Goal: Entertainment & Leisure: Consume media (video, audio)

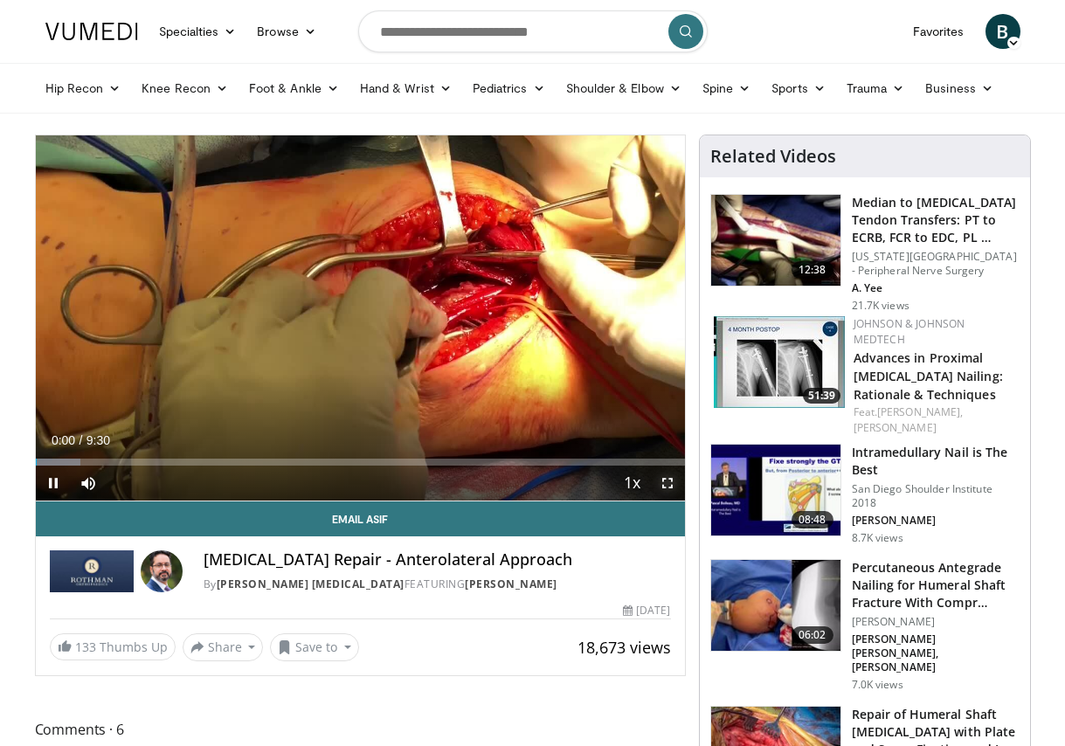
click at [672, 482] on span "Video Player" at bounding box center [667, 483] width 35 height 35
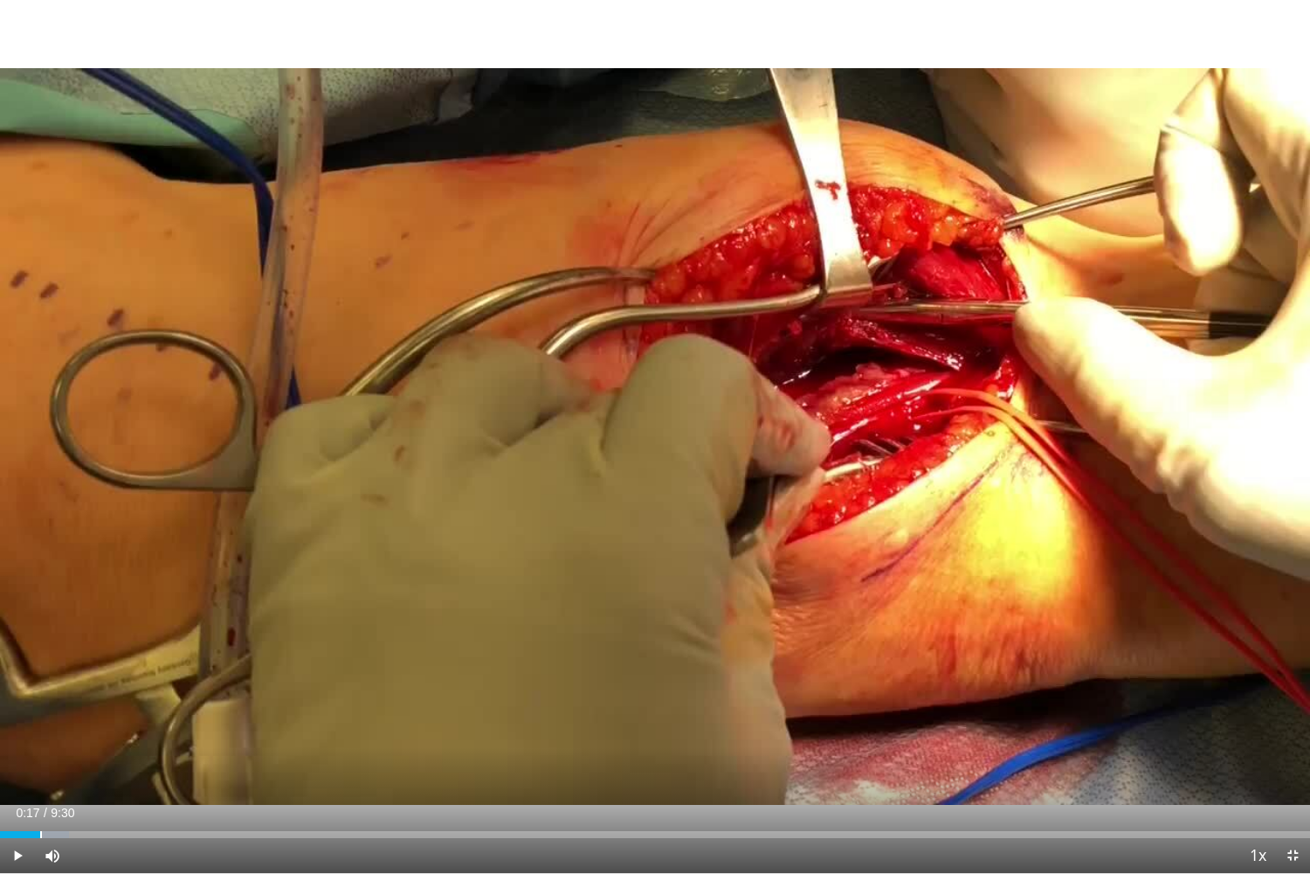
click at [39, 745] on div "Loaded : 5.26% 0:17 0:17" at bounding box center [655, 834] width 1310 height 7
click at [75, 745] on div "Progress Bar" at bounding box center [80, 834] width 160 height 7
click at [98, 745] on div "Loaded : 17.48% 0:42 0:42" at bounding box center [655, 834] width 1310 height 7
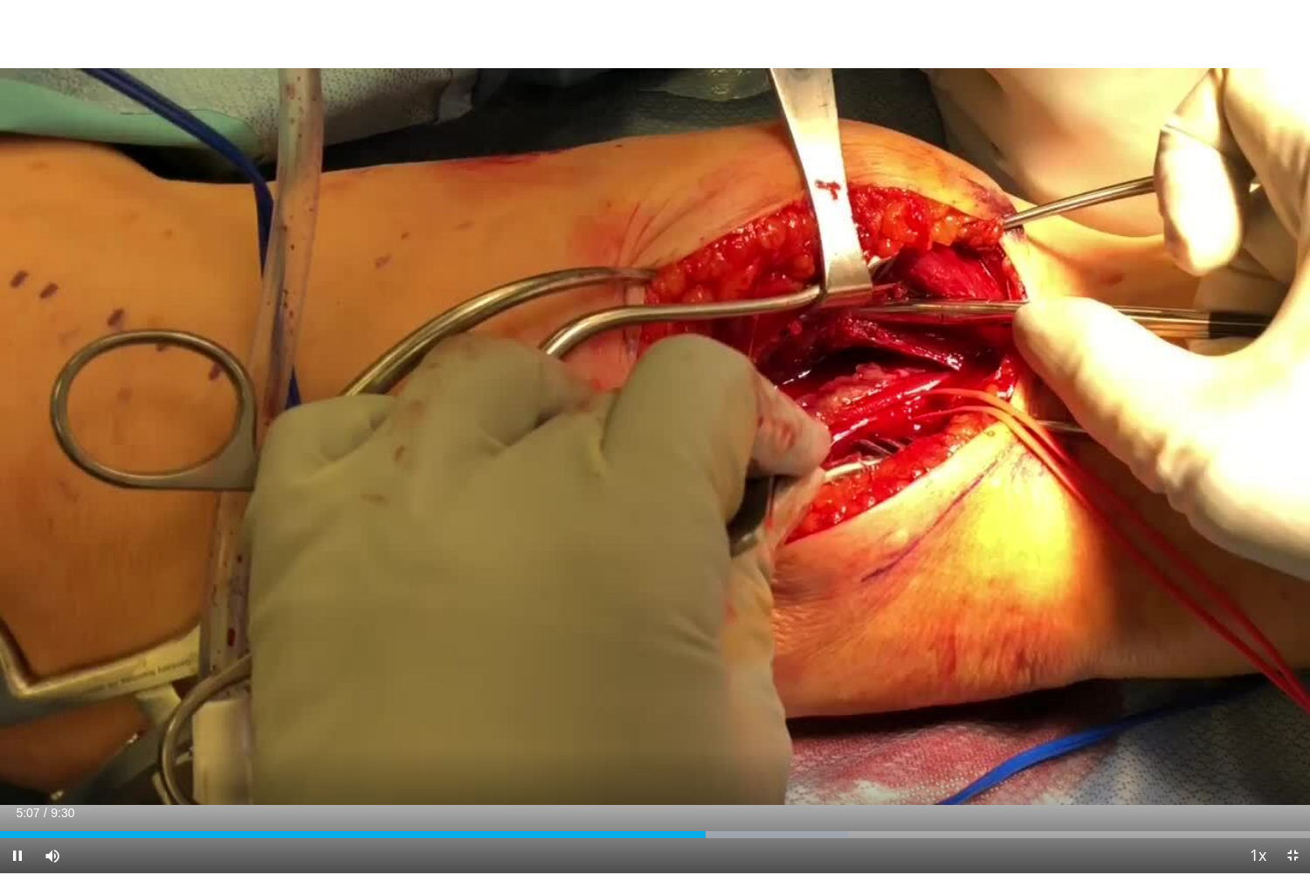
click at [651, 451] on icon "Video Player" at bounding box center [655, 436] width 49 height 49
click at [653, 425] on icon "Video Player" at bounding box center [655, 436] width 49 height 49
click at [669, 427] on icon "Video Player" at bounding box center [655, 436] width 49 height 49
click at [197, 745] on div "Loaded : 64.83% 5:09 1:27" at bounding box center [655, 829] width 1310 height 17
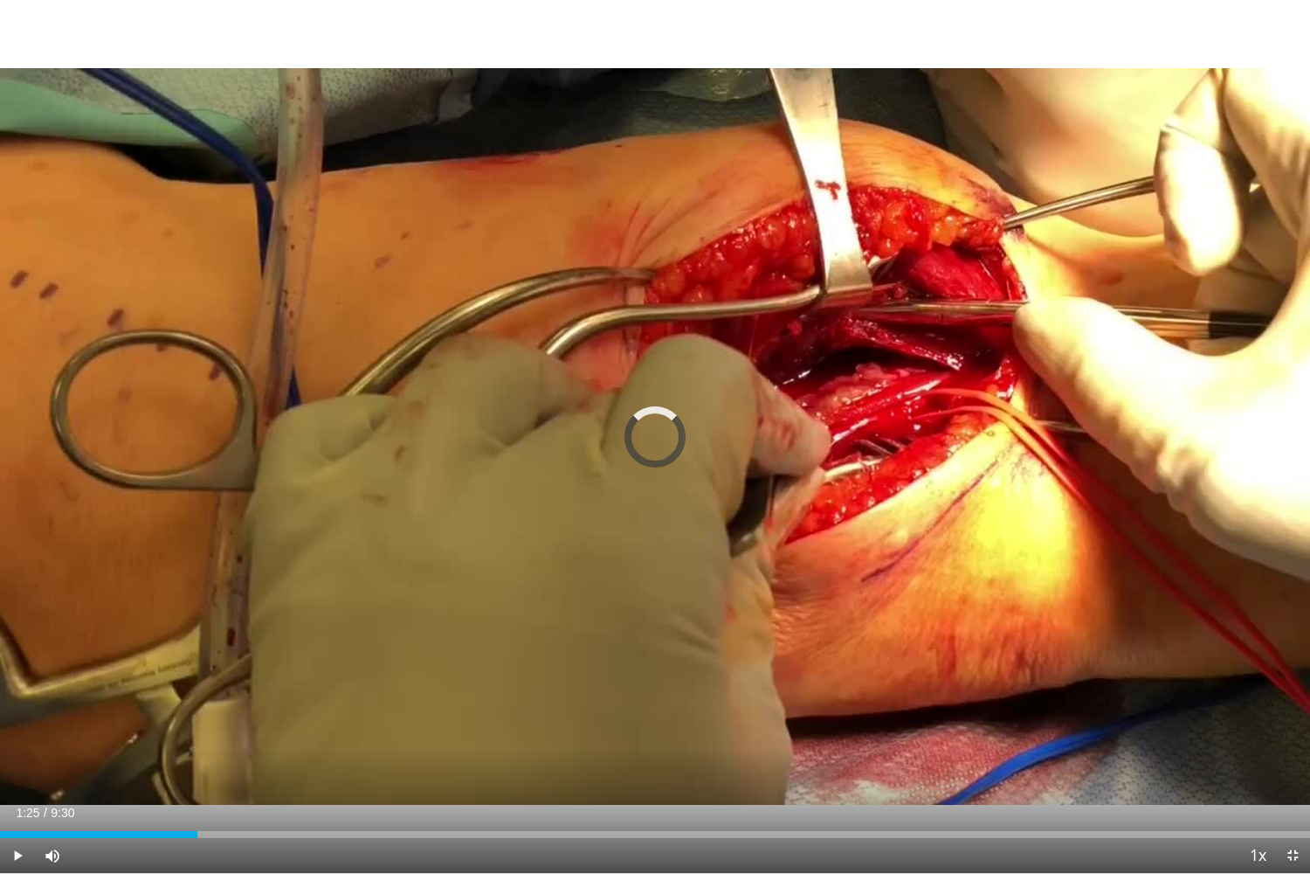
click at [432, 626] on div "10 seconds Tap to unmute" at bounding box center [655, 436] width 1310 height 873
click at [176, 745] on div "1:28" at bounding box center [102, 834] width 204 height 7
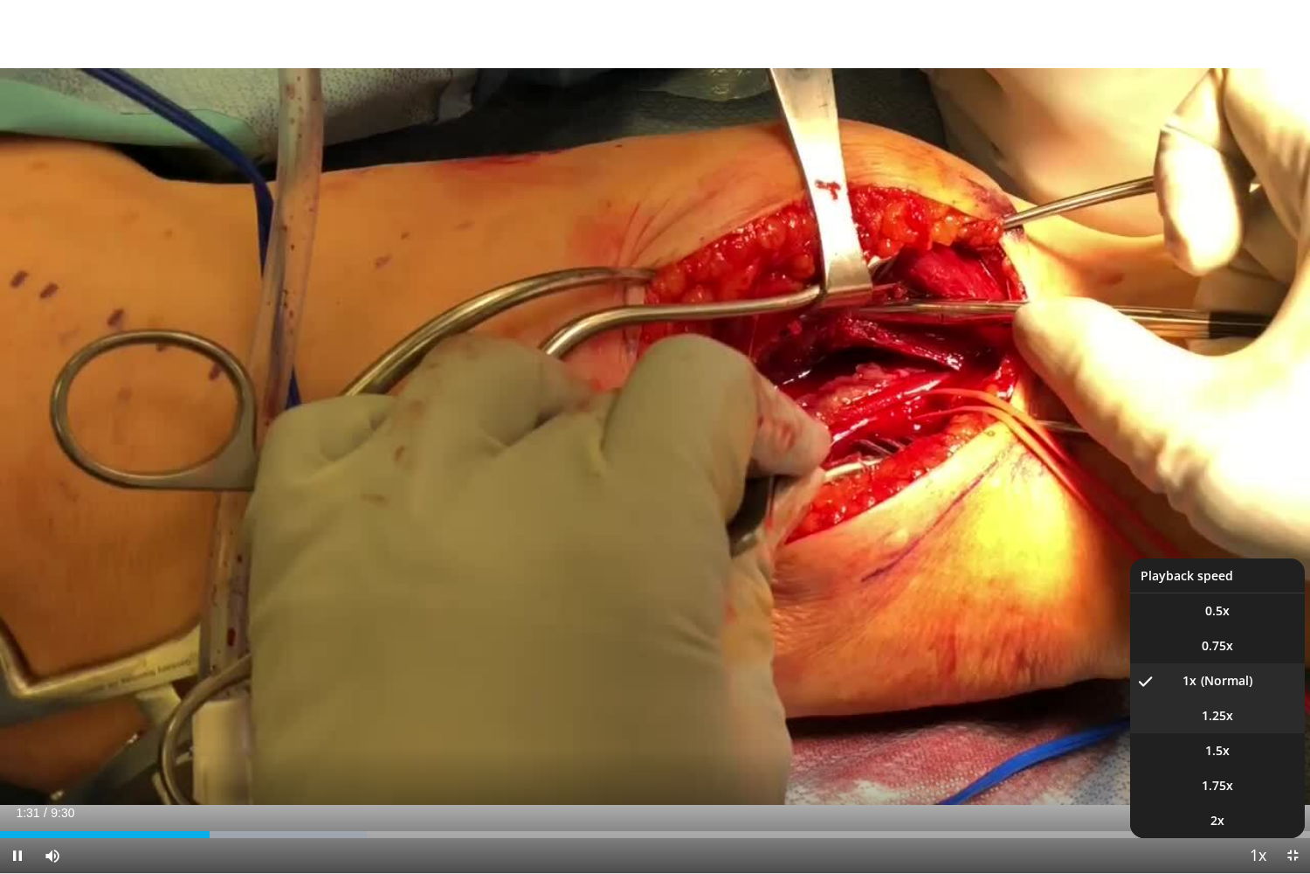
click at [1064, 722] on span "1.25x" at bounding box center [1217, 715] width 31 height 17
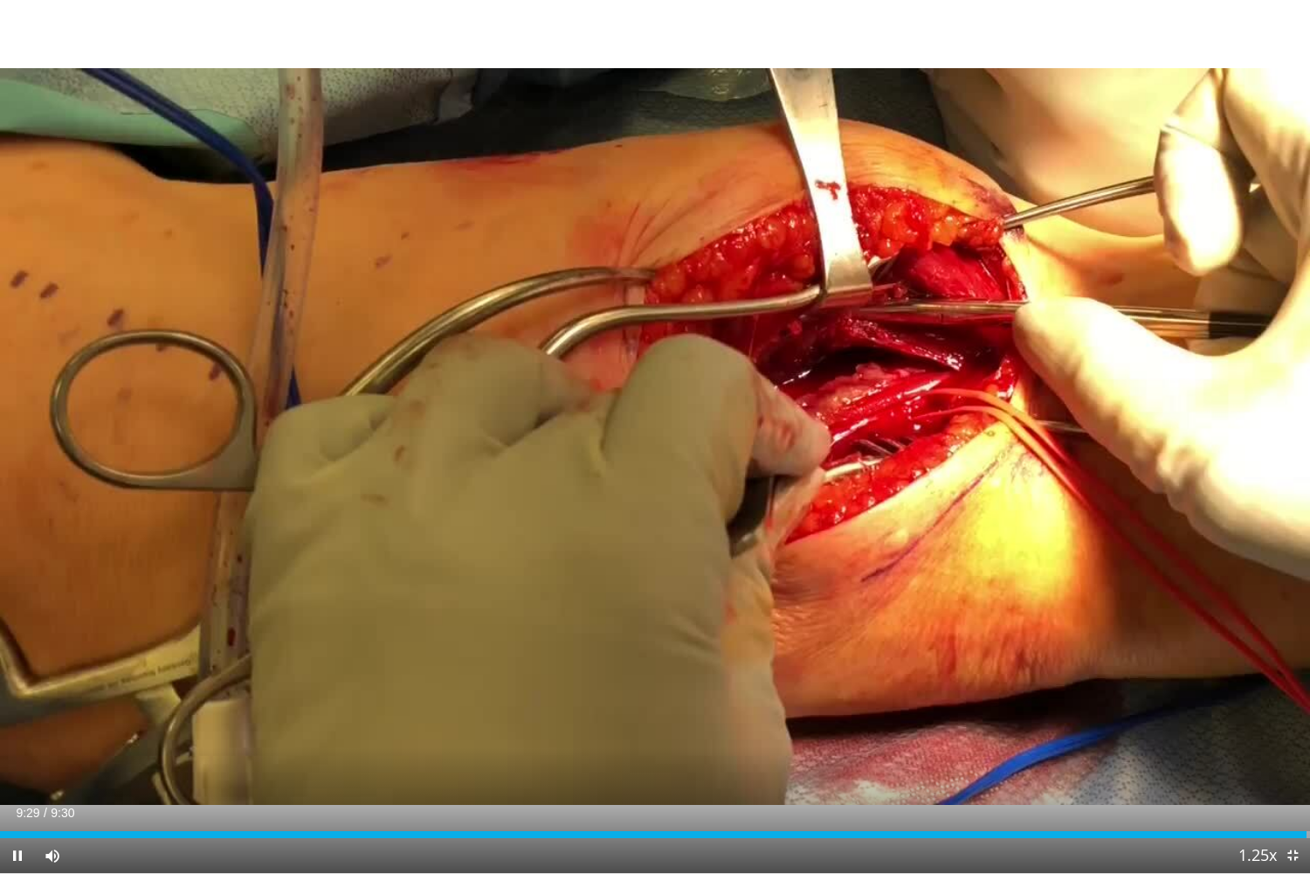
click at [666, 436] on icon "Video Player" at bounding box center [655, 436] width 49 height 49
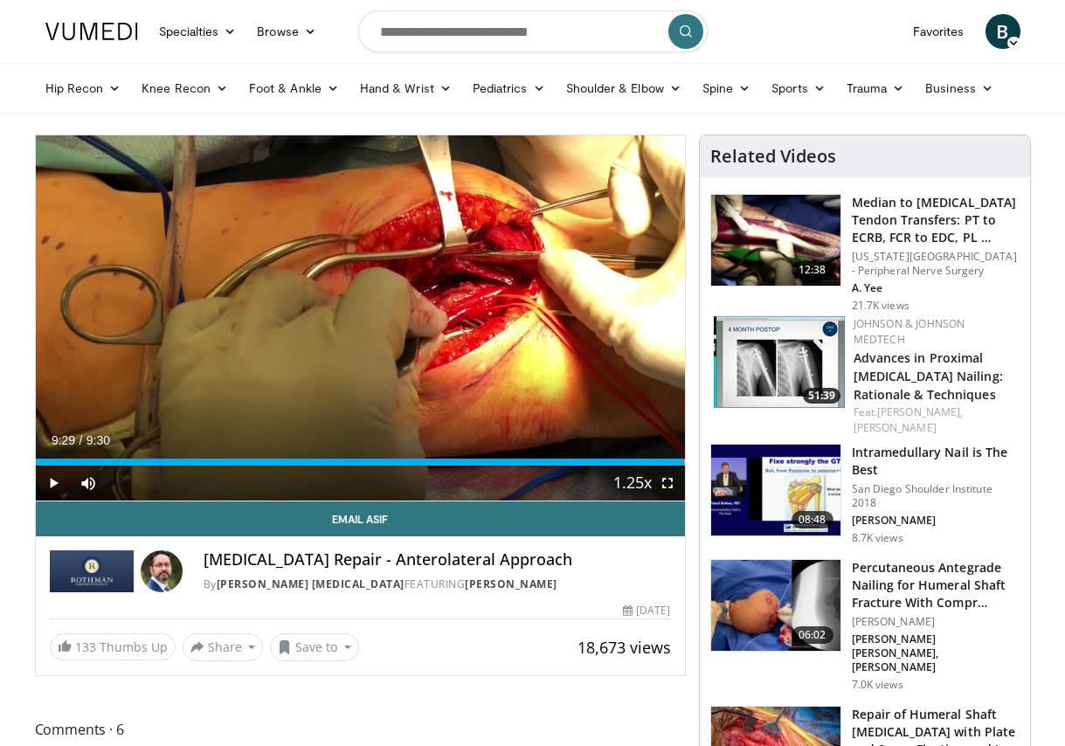
click at [326, 460] on div "Loaded : 100.00% 9:29 4:15" at bounding box center [360, 462] width 649 height 7
click at [353, 335] on icon "Video Player" at bounding box center [359, 318] width 49 height 49
click at [672, 486] on span "Video Player" at bounding box center [667, 483] width 35 height 35
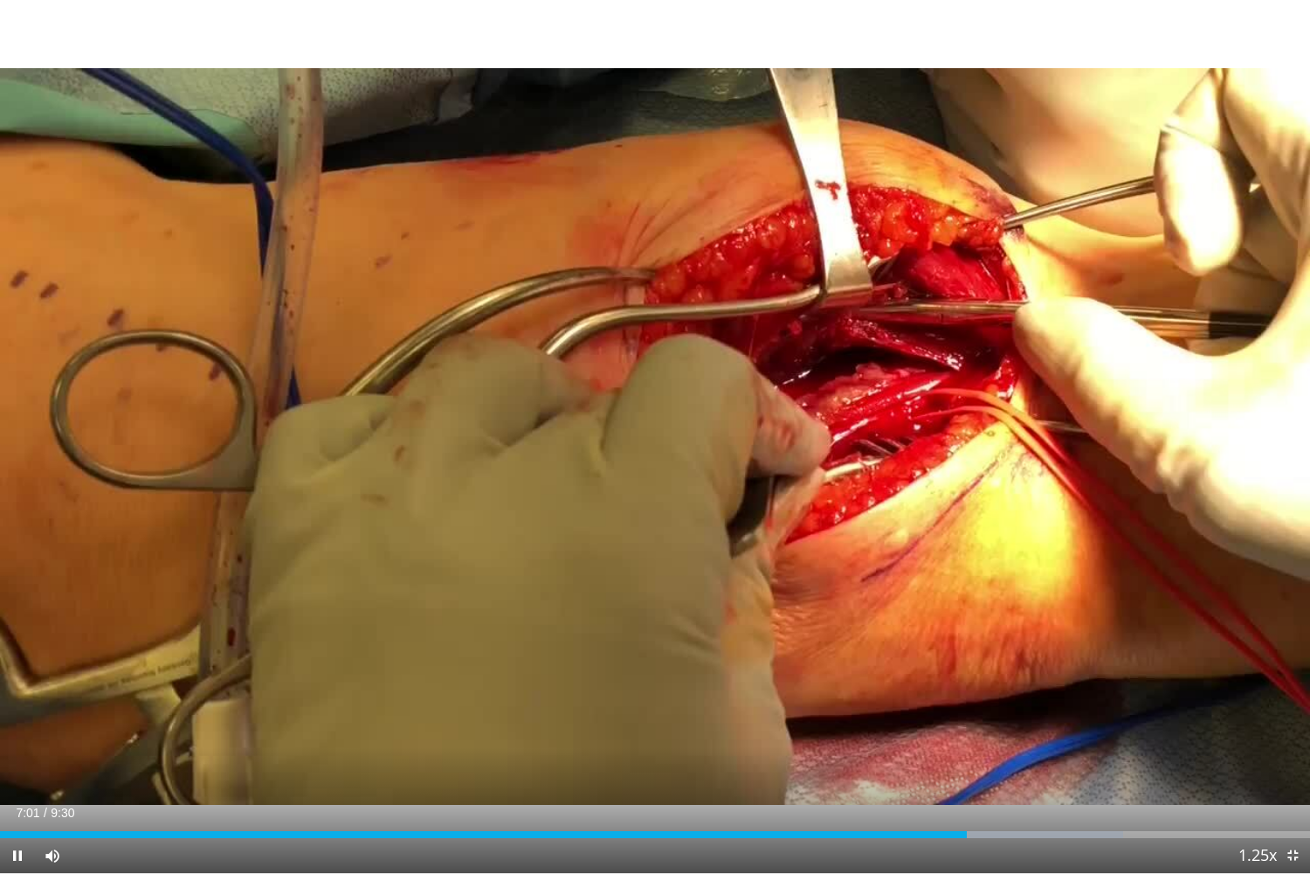
click at [642, 428] on icon "Video Player" at bounding box center [655, 436] width 49 height 49
